Goal: Transaction & Acquisition: Purchase product/service

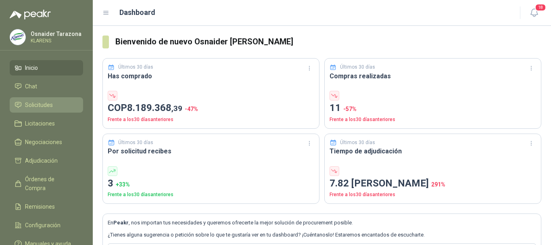
click at [48, 104] on span "Solicitudes" at bounding box center [39, 104] width 28 height 9
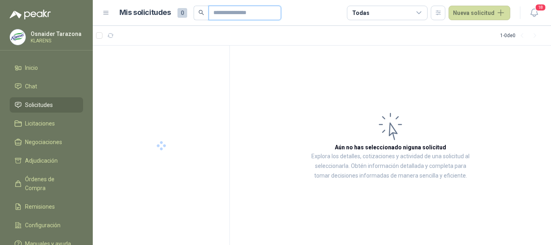
click at [228, 19] on input "text" at bounding box center [241, 13] width 56 height 14
type input "*****"
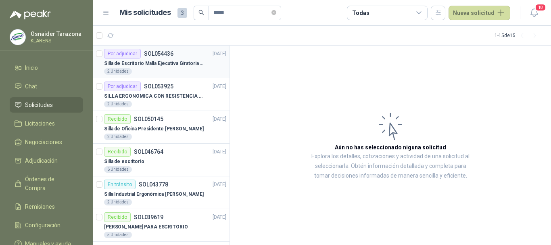
click at [176, 63] on p "Silla de Escritorio Malla Ejecutiva Giratoria Cromada con Reposabrazos Fijo Neg…" at bounding box center [154, 64] width 100 height 8
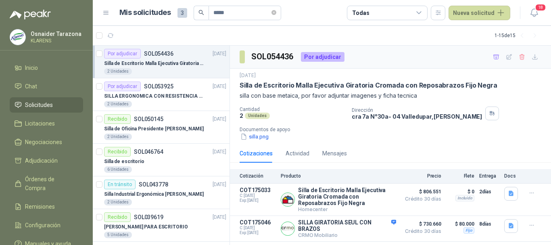
scroll to position [22, 0]
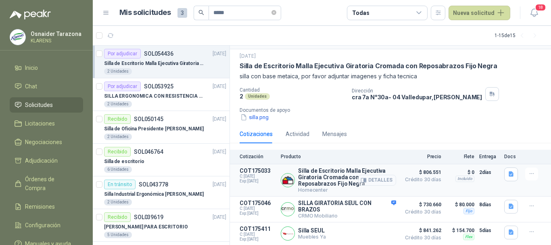
click at [361, 178] on icon "button" at bounding box center [363, 180] width 6 height 6
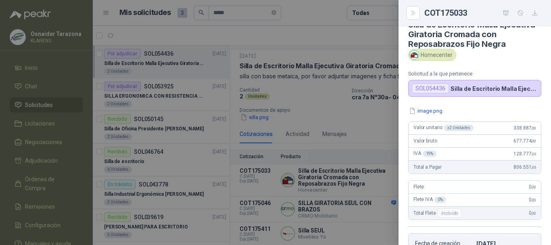
scroll to position [14, 0]
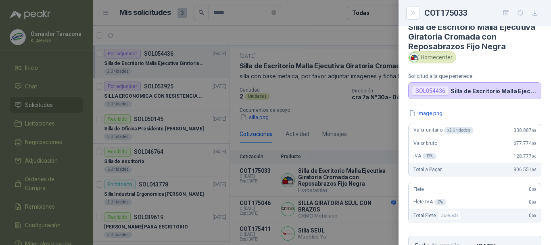
click at [505, 13] on icon "button" at bounding box center [505, 13] width 7 height 7
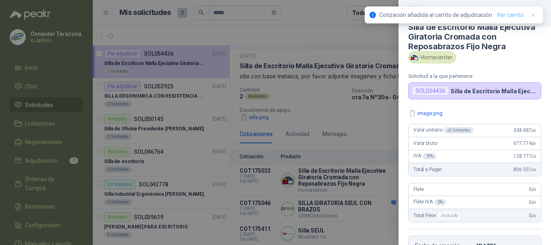
click at [505, 13] on link "Ver carrito" at bounding box center [510, 14] width 27 height 9
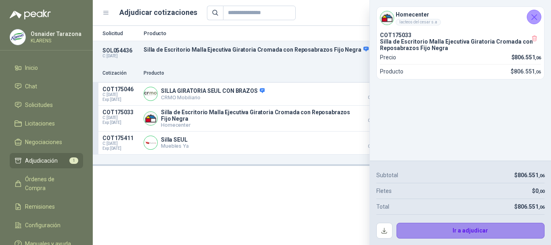
click at [443, 228] on button "Ir a adjudicar" at bounding box center [470, 230] width 148 height 16
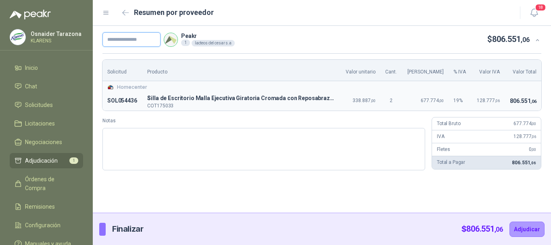
click at [129, 42] on input "text" at bounding box center [131, 39] width 58 height 15
type input "*****"
click at [530, 229] on button "Adjudicar" at bounding box center [526, 228] width 35 height 15
